Goal: Task Accomplishment & Management: Manage account settings

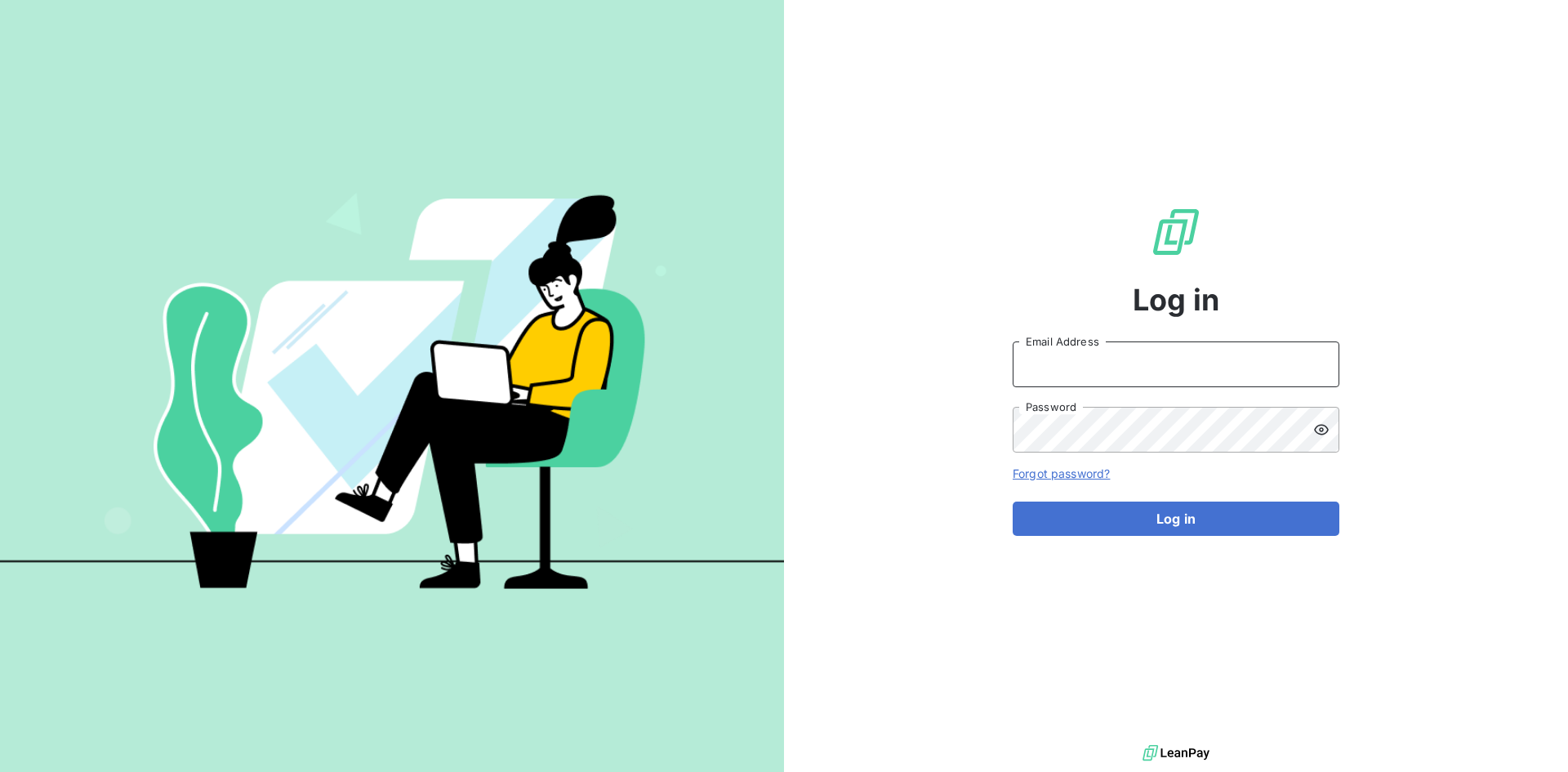
click at [1039, 359] on input "Email Address" at bounding box center [1176, 365] width 326 height 46
paste input "[PERSON_NAME][EMAIL_ADDRESS][PERSON_NAME][DOMAIN_NAME]"
type input "[PERSON_NAME][EMAIL_ADDRESS][PERSON_NAME][DOMAIN_NAME]"
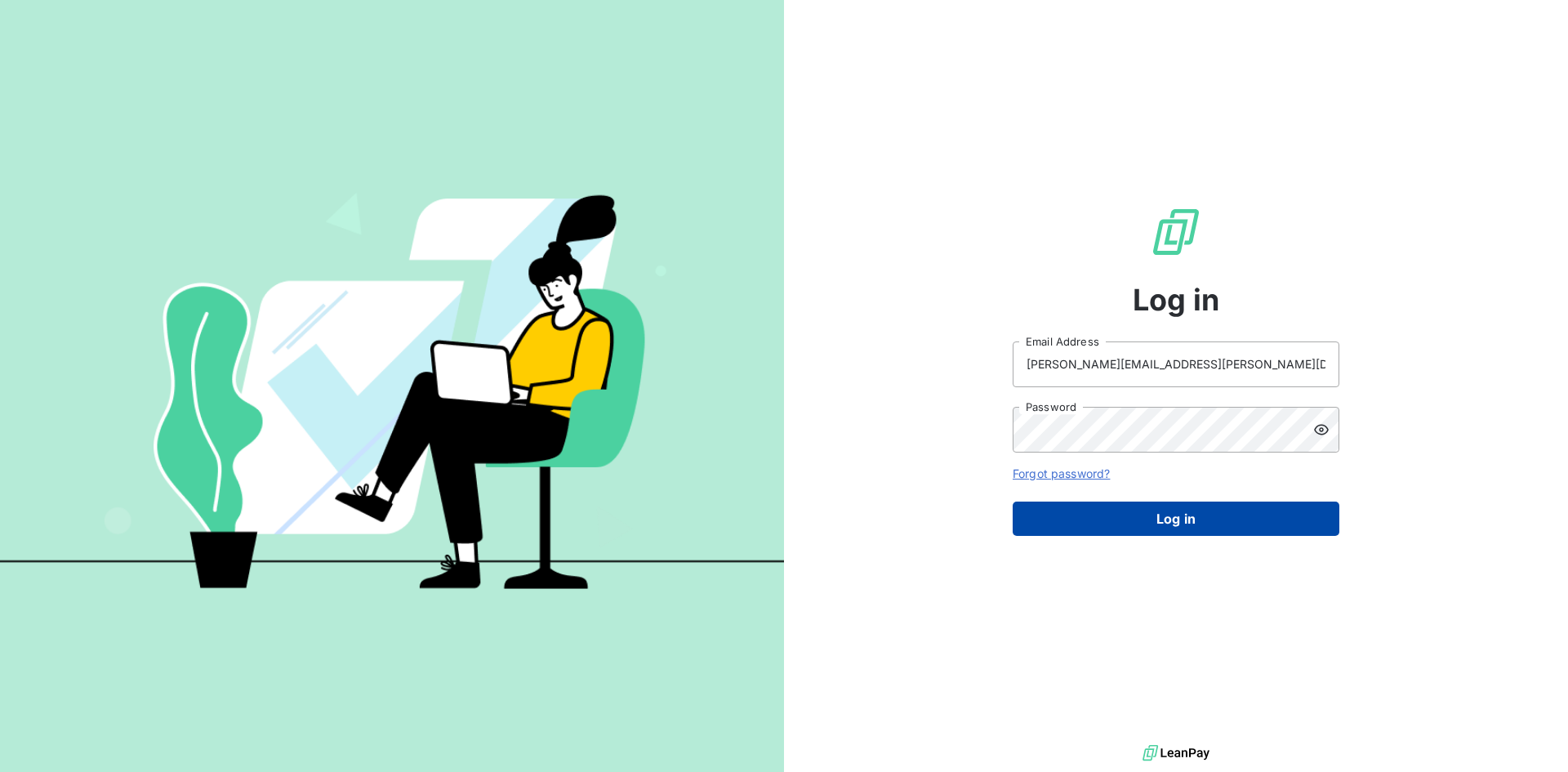
click at [1109, 513] on button "Log in" at bounding box center [1176, 519] width 326 height 34
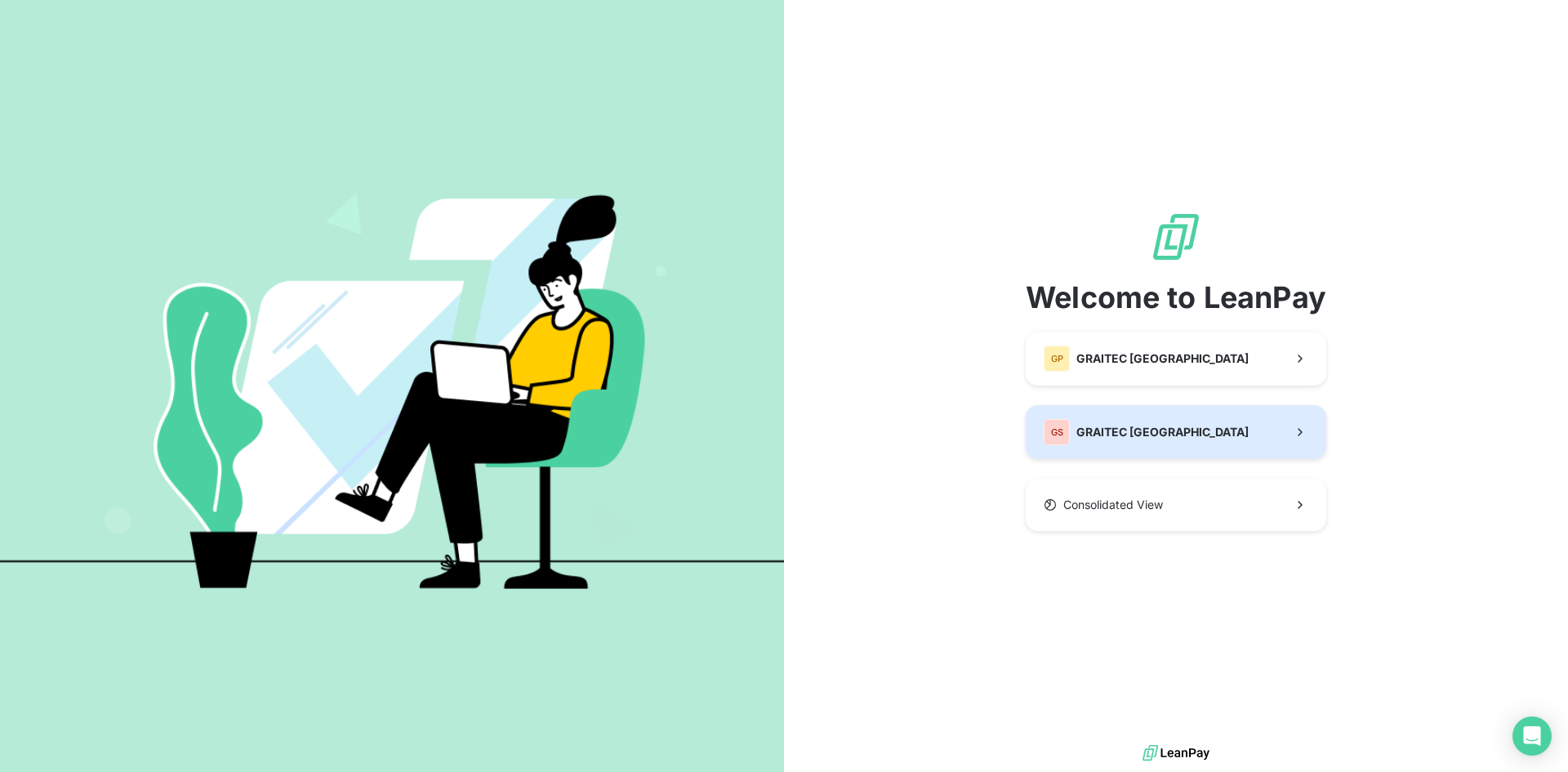
click at [1109, 421] on div "GS GRAITEC [GEOGRAPHIC_DATA]" at bounding box center [1146, 432] width 205 height 26
